Goal: Task Accomplishment & Management: Complete application form

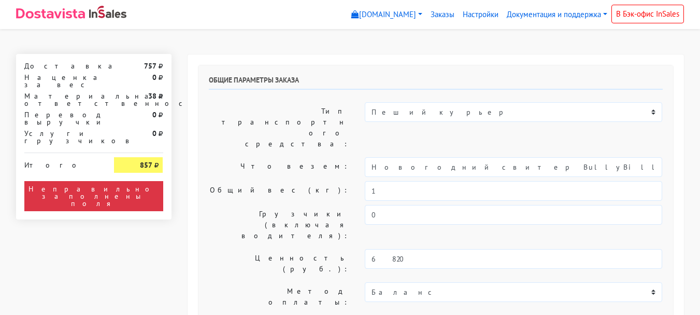
select select "11:00"
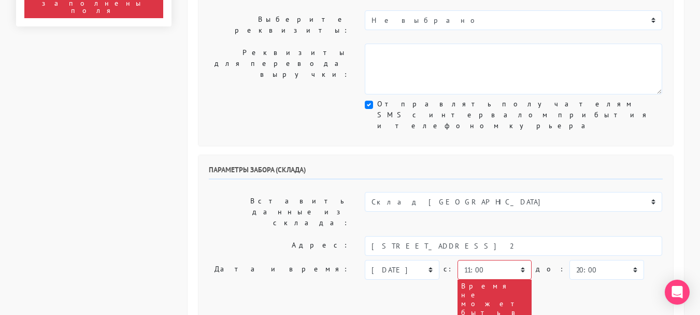
scroll to position [311, 0]
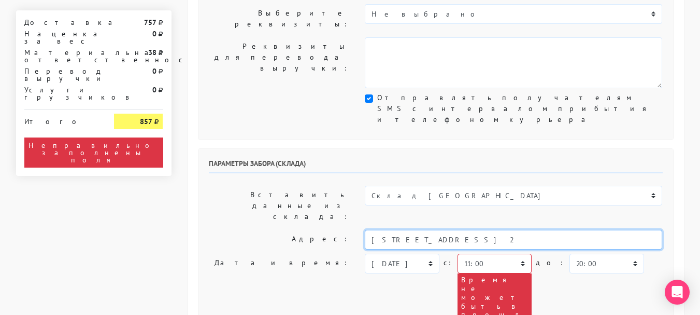
click at [496, 230] on input "[STREET_ADDRESS] 2" at bounding box center [514, 240] width 298 height 20
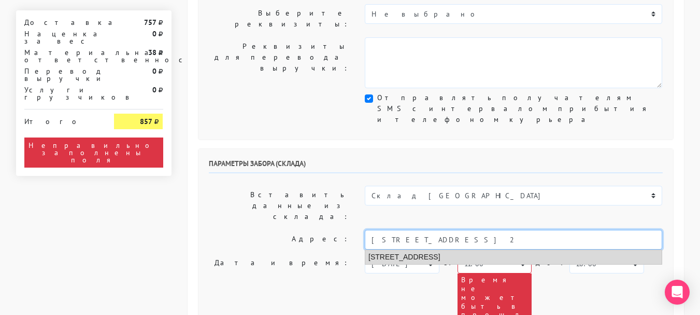
click at [486, 250] on li "[STREET_ADDRESS]" at bounding box center [513, 257] width 297 height 14
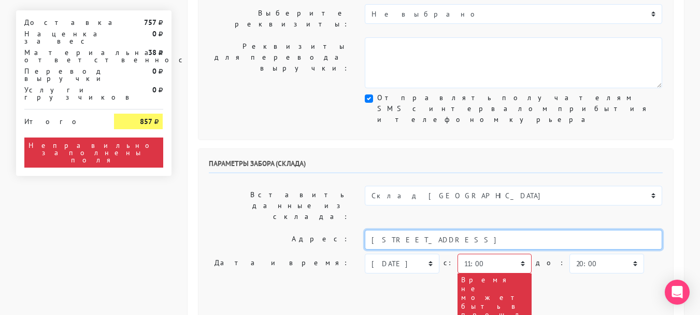
type input "[STREET_ADDRESS]"
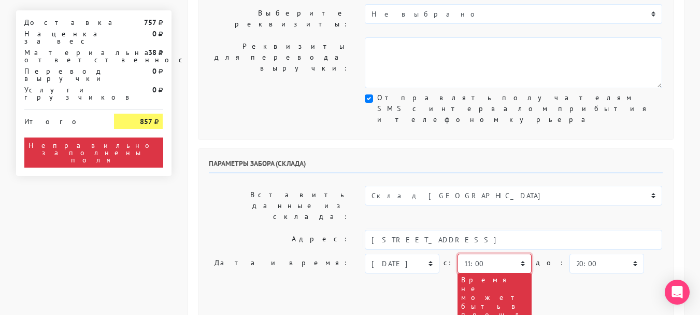
click at [486, 253] on select "00:00 00:30 01:00 01:30 02:00 02:30 03:00 03:30 04:00 04:30 05:00 05:30 06:00 0…" at bounding box center [495, 263] width 74 height 20
select select "15:00"
click at [458, 253] on select "00:00 00:30 01:00 01:30 02:00 02:30 03:00 03:30 04:00 04:30 05:00 05:30 06:00 0…" at bounding box center [495, 263] width 74 height 20
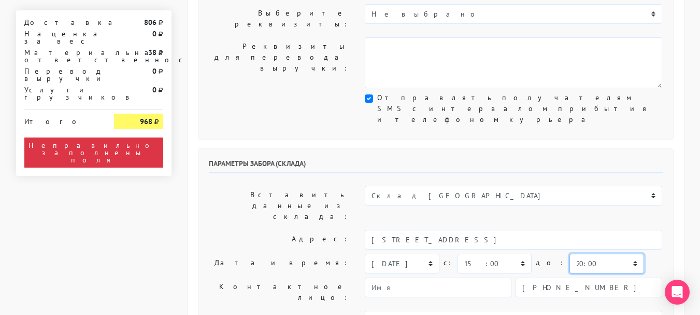
drag, startPoint x: 576, startPoint y: 139, endPoint x: 578, endPoint y: 134, distance: 6.1
click at [576, 253] on select "00:00 00:30 01:00 01:30 02:00 02:30 03:00 03:30 04:00 04:30 05:00 05:30 06:00 0…" at bounding box center [607, 263] width 74 height 20
select select "16:00"
click at [570, 253] on select "00:00 00:30 01:00 01:30 02:00 02:30 03:00 03:30 04:00 04:30 05:00 05:30 06:00 0…" at bounding box center [607, 263] width 74 height 20
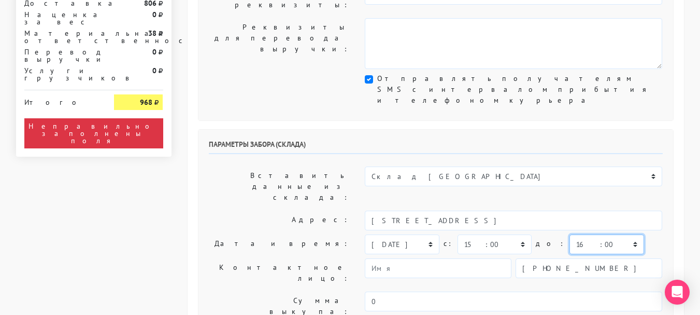
scroll to position [363, 0]
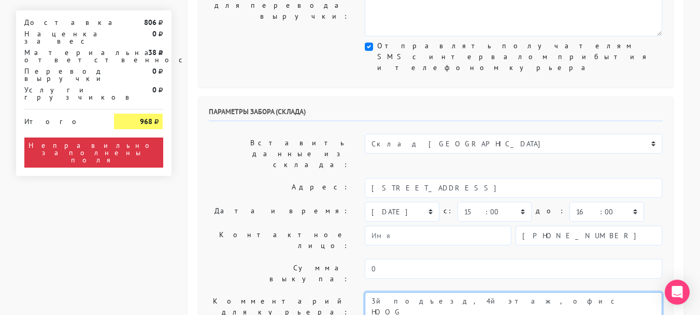
click at [378, 292] on textarea "3й подъезд, 4й этаж, офис HOOG предварительно сообщить ФИО для заказа пропуска" at bounding box center [514, 317] width 298 height 51
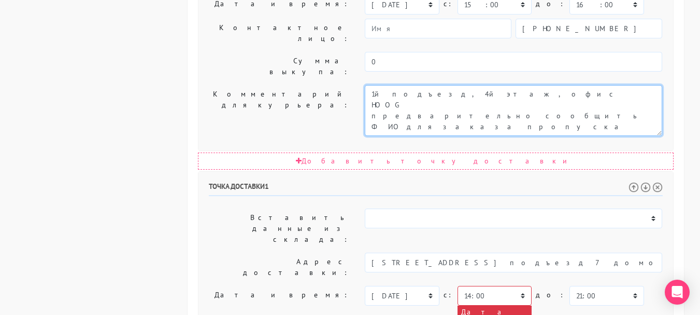
scroll to position [570, 0]
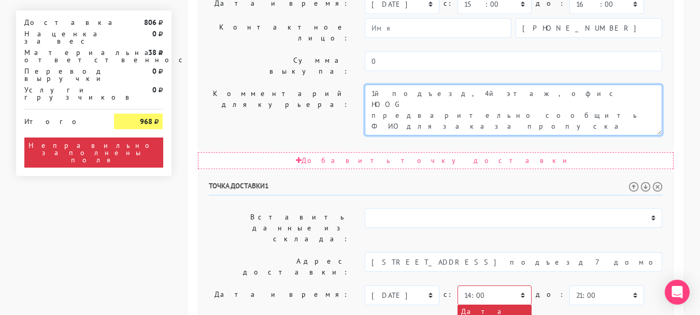
type textarea "1й подъезд, 4й этаж, офис HOOG предварительно сообщить ФИО для заказа пропуска"
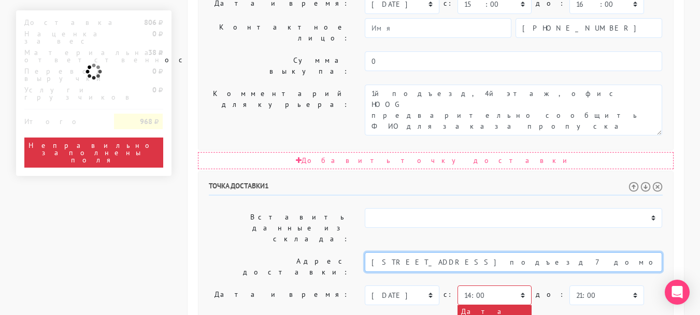
scroll to position [0, 25]
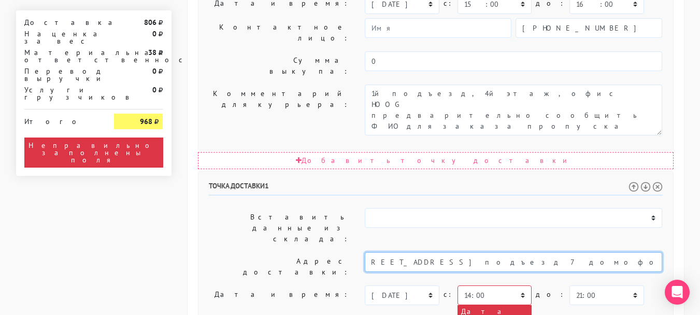
drag, startPoint x: 499, startPoint y: 103, endPoint x: 703, endPoint y: 103, distance: 204.2
click at [700, 103] on html "[DOMAIN_NAME] [DOMAIN_NAME] Выйти Заказы Настройки" at bounding box center [350, 76] width 700 height 1293
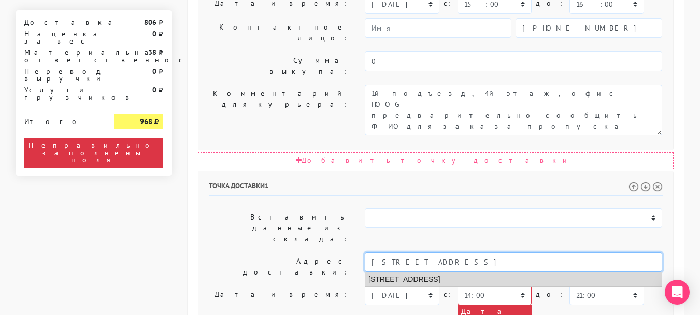
click at [495, 272] on li "[STREET_ADDRESS]" at bounding box center [513, 279] width 297 height 14
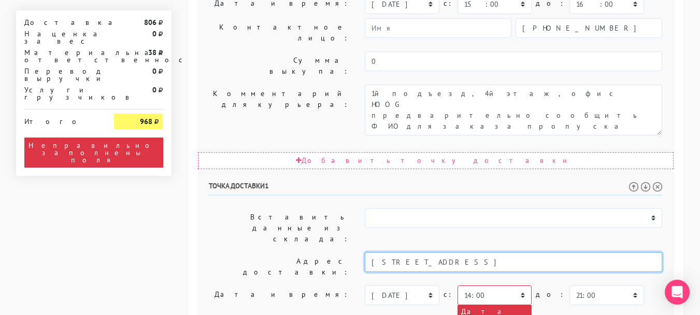
type input "[STREET_ADDRESS]"
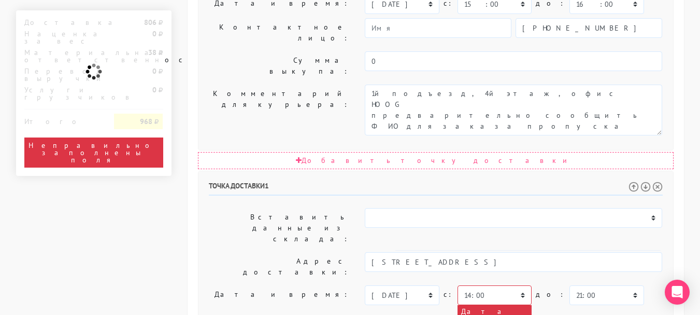
drag, startPoint x: 449, startPoint y: 216, endPoint x: 355, endPoint y: 209, distance: 94.6
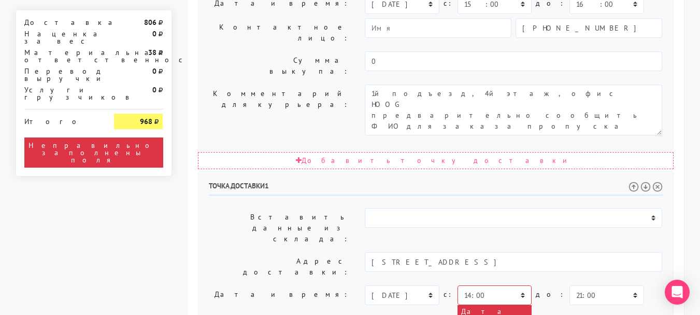
paste textarea "кв 138 подъезд 7 домофон 138, вторая дверь 812, 5 этаж"
type textarea "кв 138 подъезд 7 домофон 138, вторая дверь 812, 5 этаж"
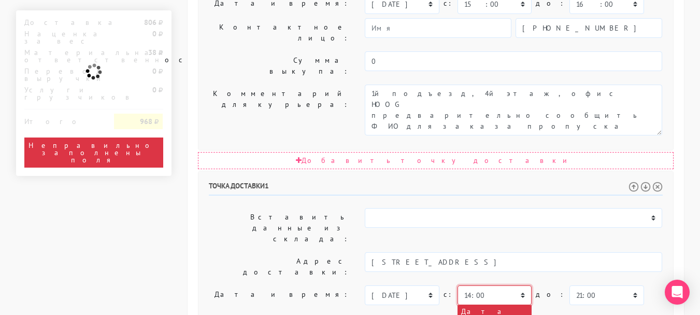
click at [475, 285] on select "00:00 00:30 01:00 01:30 02:00 02:30 03:00 03:30 04:00 04:30 05:00 05:30 06:00 0…" at bounding box center [495, 295] width 74 height 20
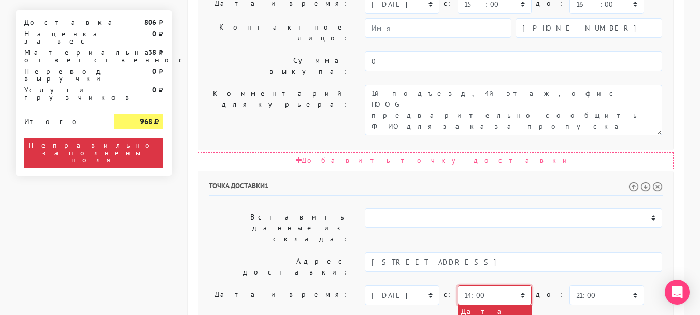
select select "15:00"
click at [458, 285] on select "00:00 00:30 01:00 01:30 02:00 02:30 03:00 03:30 04:00 04:30 05:00 05:30 06:00 0…" at bounding box center [495, 295] width 74 height 20
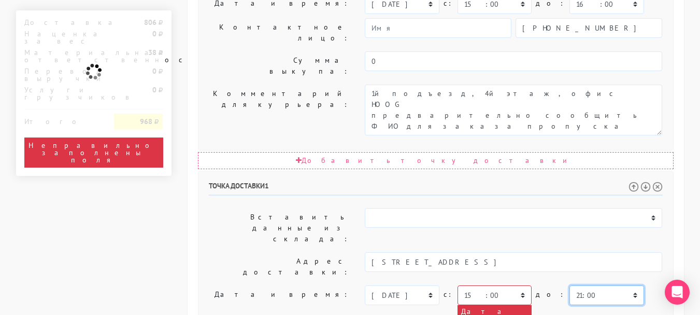
click at [578, 285] on select "00:00 00:30 01:00 01:30 02:00 02:30 03:00 03:30 04:00 04:30 05:00 05:30 06:00 0…" at bounding box center [607, 295] width 74 height 20
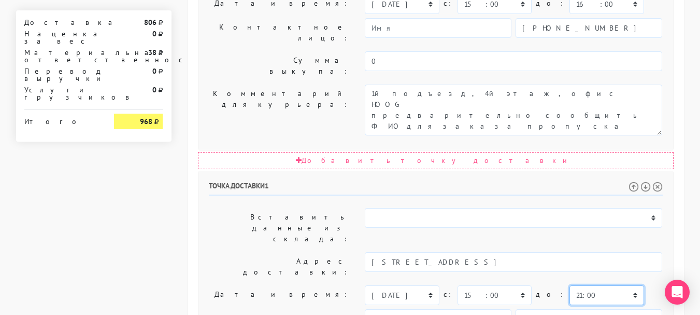
select select "17:00"
click at [570, 285] on select "00:00 00:30 01:00 01:30 02:00 02:30 03:00 03:30 04:00 04:30 05:00 05:30 06:00 0…" at bounding box center [607, 295] width 74 height 20
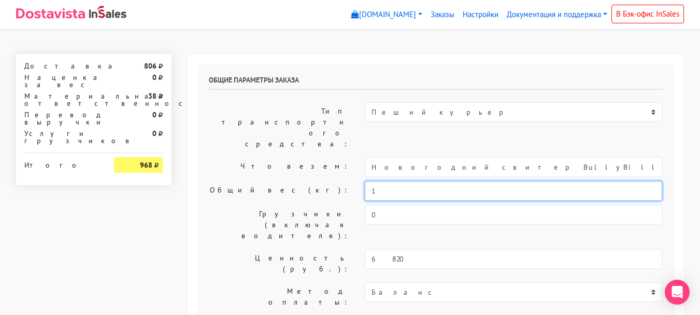
click at [381, 181] on input "1" at bounding box center [514, 191] width 298 height 20
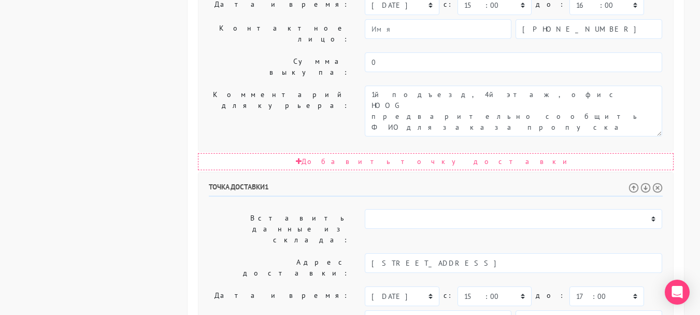
scroll to position [642, 0]
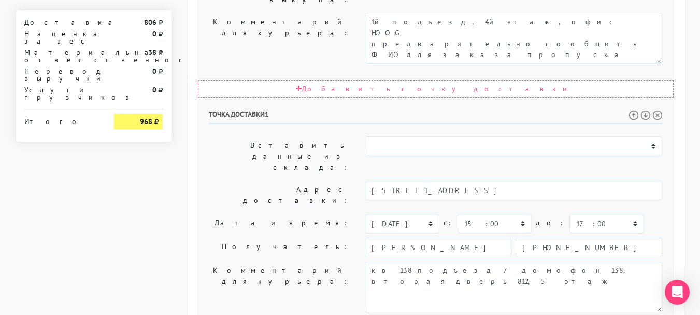
type input "0,8"
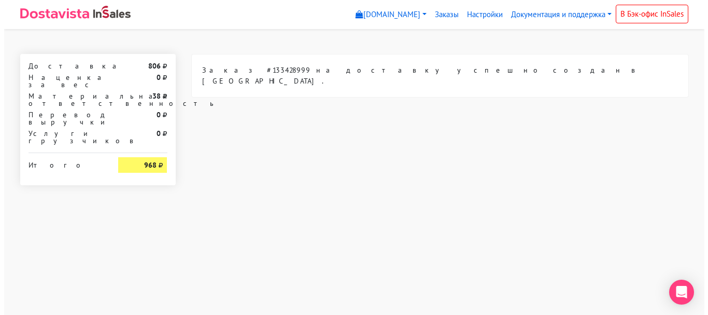
scroll to position [0, 0]
